Goal: Transaction & Acquisition: Purchase product/service

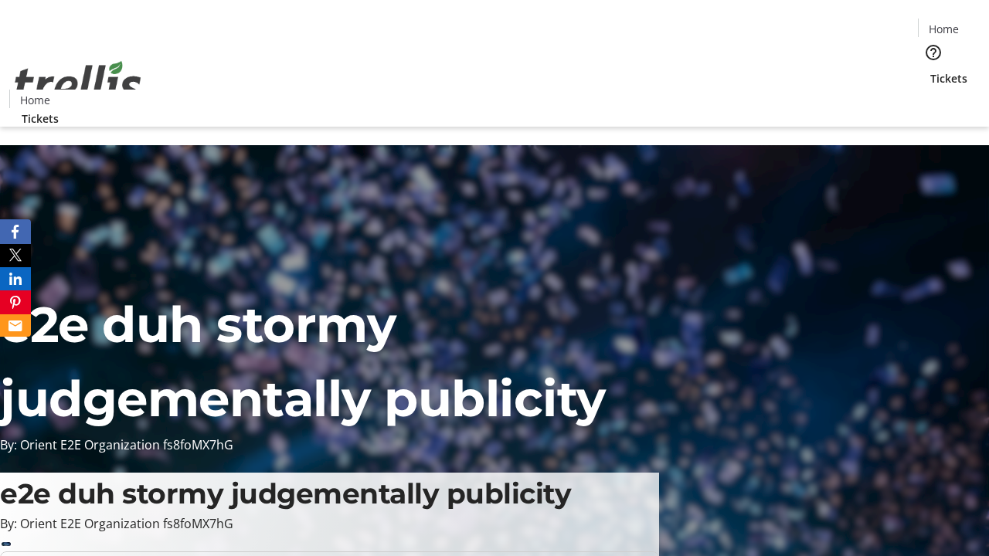
click at [930, 70] on span "Tickets" at bounding box center [948, 78] width 37 height 16
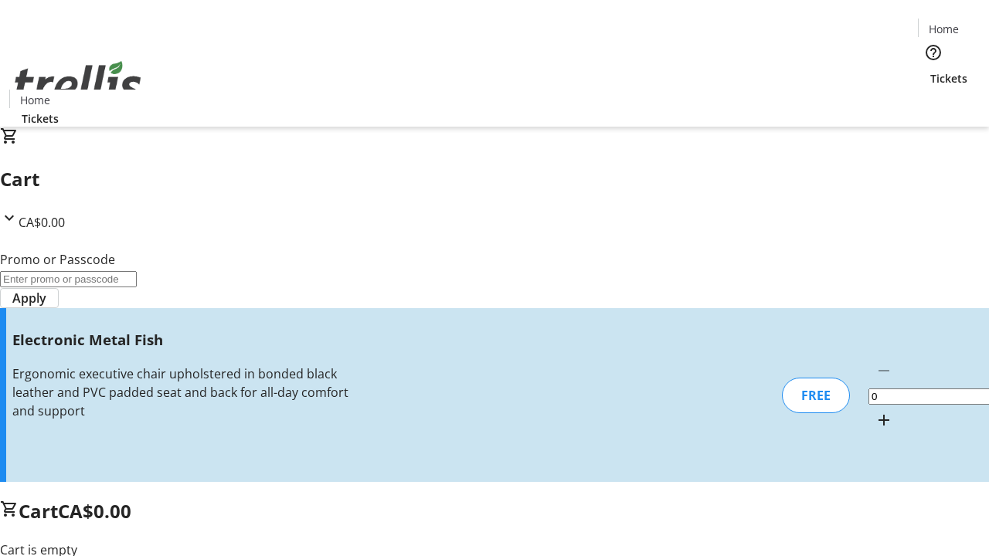
click at [874, 411] on mat-icon "Increment by one" at bounding box center [883, 420] width 19 height 19
type input "1"
